Goal: Obtain resource: Download file/media

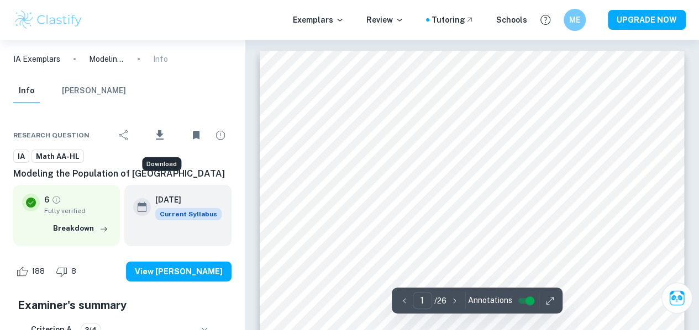
click at [162, 133] on icon "Download" at bounding box center [159, 135] width 13 height 13
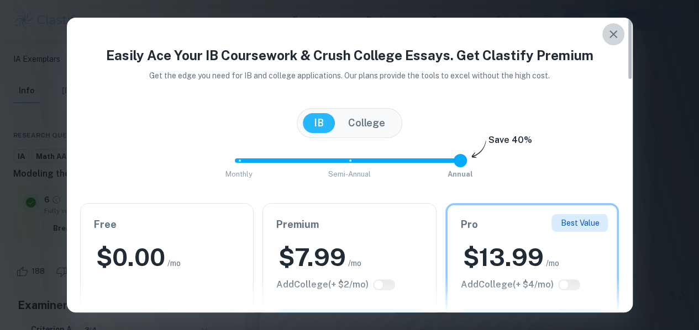
click at [613, 30] on icon "button" at bounding box center [613, 34] width 13 height 13
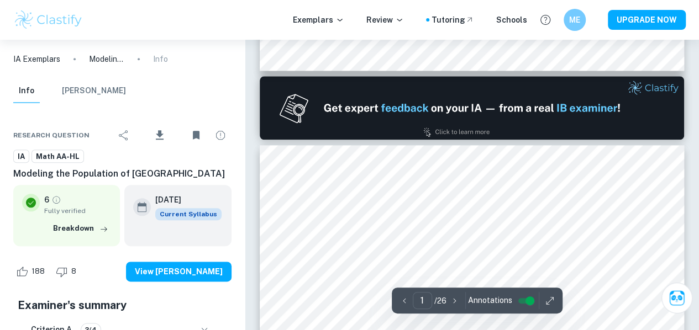
type input "2"
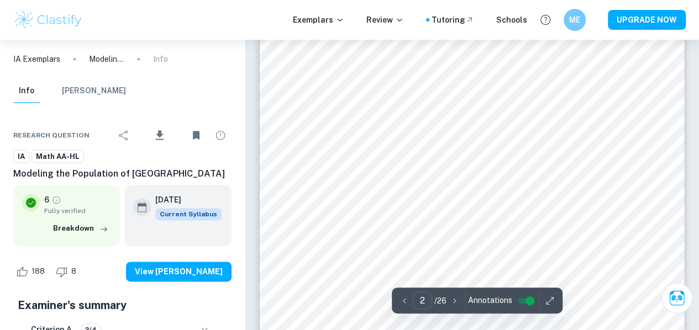
scroll to position [674, 0]
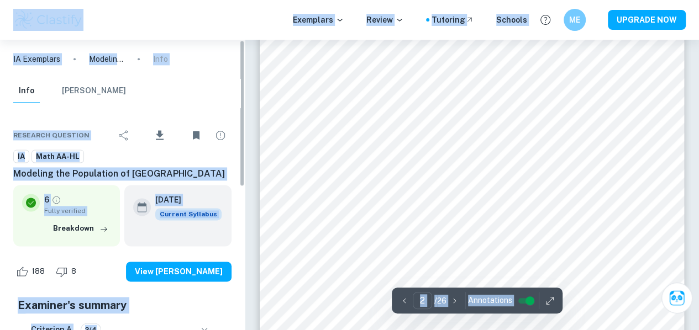
click at [219, 184] on ul "6 Fully verified Breakdown [DATE] Current Syllabus" at bounding box center [122, 216] width 218 height 70
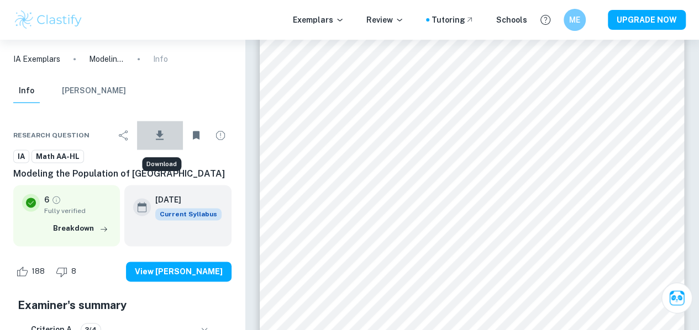
click at [166, 138] on icon "Download" at bounding box center [159, 135] width 13 height 13
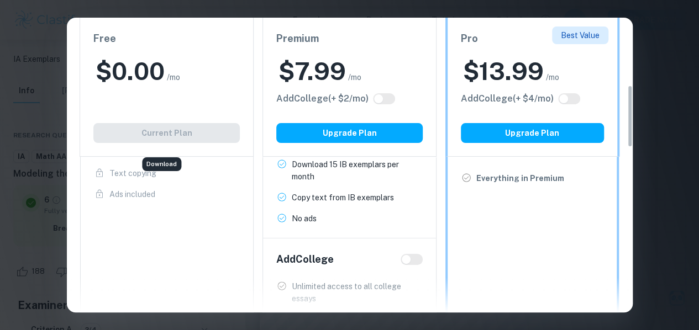
scroll to position [326, 0]
click at [162, 165] on div "Download" at bounding box center [161, 164] width 39 height 14
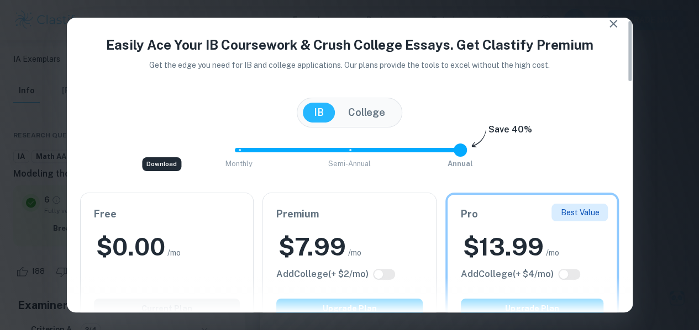
scroll to position [0, 0]
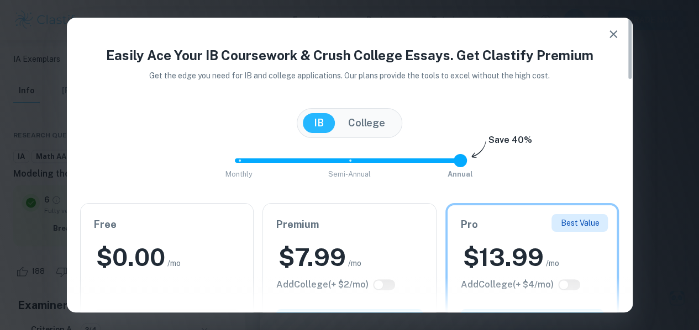
type input "0"
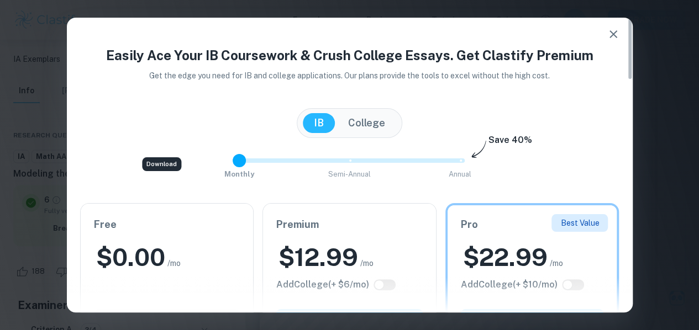
drag, startPoint x: 459, startPoint y: 161, endPoint x: 262, endPoint y: 165, distance: 196.8
click at [262, 165] on span "Monthly Semi-Annual Annual" at bounding box center [349, 160] width 221 height 19
click at [609, 39] on icon "button" at bounding box center [613, 34] width 13 height 13
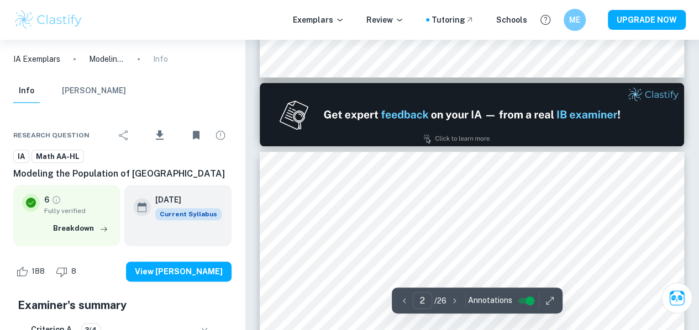
click at [542, 295] on button "button" at bounding box center [550, 300] width 17 height 17
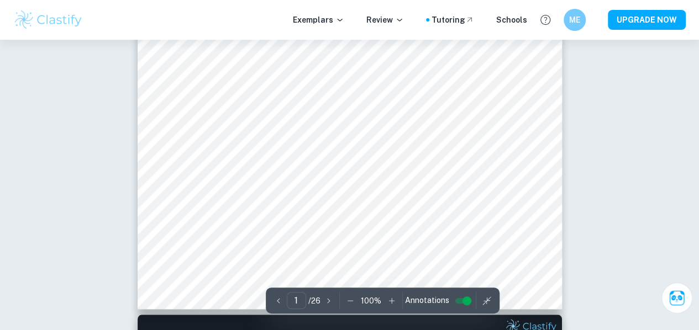
scroll to position [0, 0]
